Goal: Transaction & Acquisition: Purchase product/service

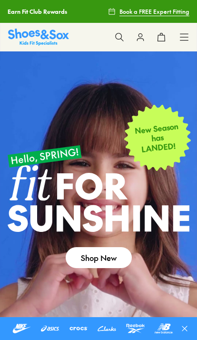
click at [183, 39] on icon at bounding box center [185, 37] width 10 height 10
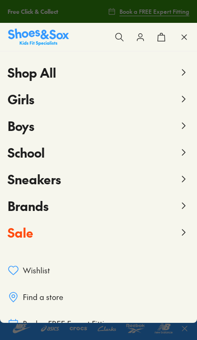
click at [182, 128] on icon at bounding box center [183, 125] width 11 height 11
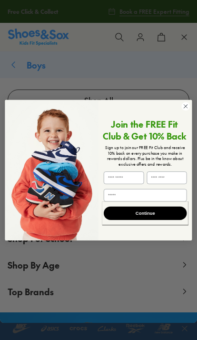
click at [184, 108] on icon "Close dialog" at bounding box center [185, 105] width 3 height 3
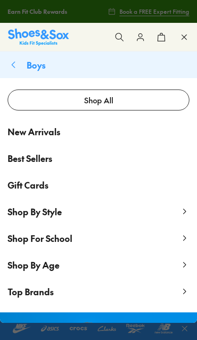
click at [183, 266] on icon at bounding box center [185, 265] width 10 height 10
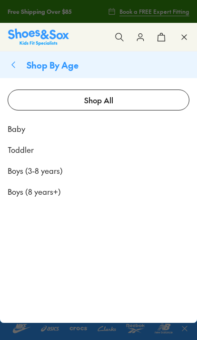
click at [17, 148] on span "Toddler" at bounding box center [21, 149] width 26 height 11
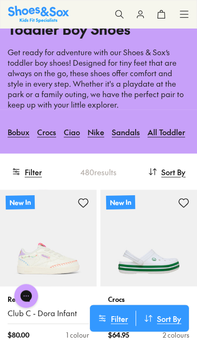
scroll to position [73, 0]
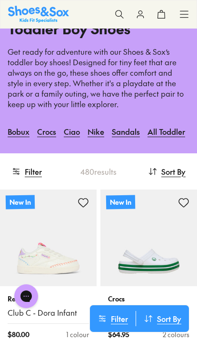
click at [23, 165] on button "Filter" at bounding box center [26, 171] width 30 height 21
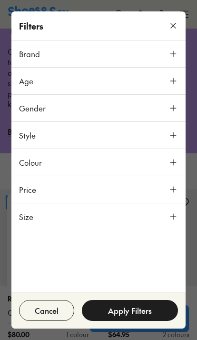
click at [175, 137] on icon at bounding box center [174, 136] width 10 height 10
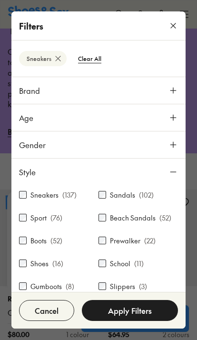
scroll to position [212, 0]
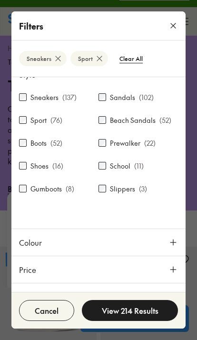
scroll to position [98, 0]
click at [162, 313] on button "View 214 Results" at bounding box center [130, 310] width 96 height 21
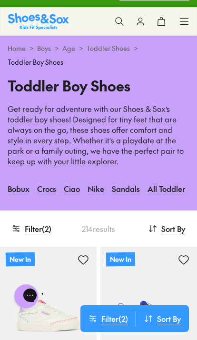
click at [125, 206] on div "Bobux Crocs Ciao Nike Sandals All Toddler 214 results Sort By : Newest Sort New…" at bounding box center [98, 189] width 197 height 44
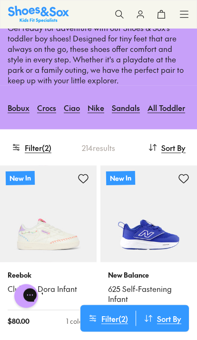
scroll to position [97, 0]
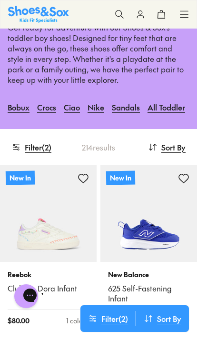
click at [178, 143] on span "Sort By" at bounding box center [174, 147] width 24 height 11
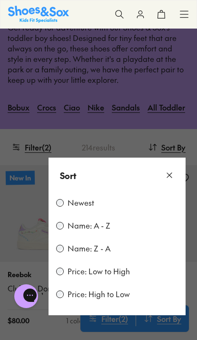
scroll to position [212, 0]
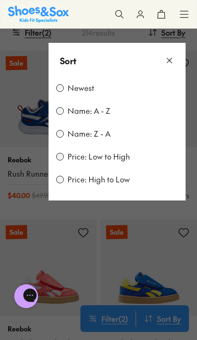
click at [169, 63] on button at bounding box center [170, 60] width 10 height 13
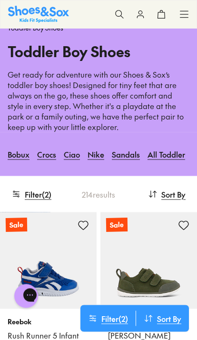
scroll to position [0, 0]
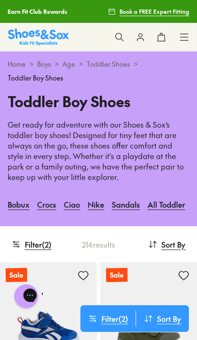
click at [46, 236] on button "Filter ( 2 )" at bounding box center [31, 244] width 40 height 21
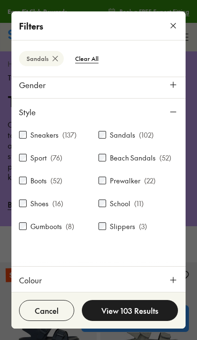
click at [144, 312] on button "View 103 Results" at bounding box center [130, 310] width 96 height 21
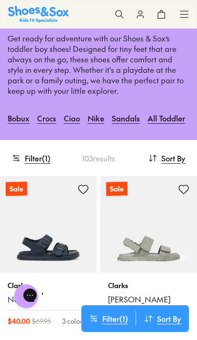
scroll to position [89, 0]
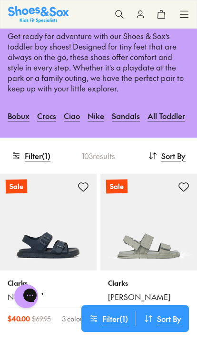
click at [174, 156] on span "Sort By" at bounding box center [174, 155] width 24 height 11
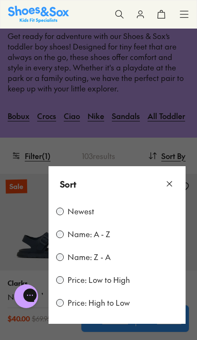
click at [173, 184] on icon at bounding box center [170, 184] width 10 height 10
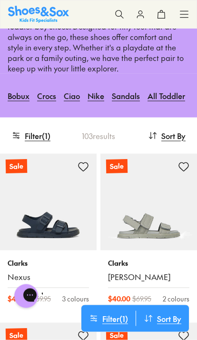
type input "***"
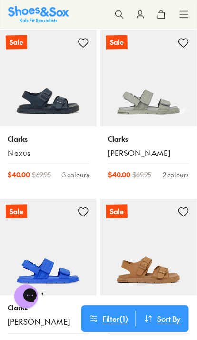
scroll to position [234, 0]
